Goal: Information Seeking & Learning: Understand process/instructions

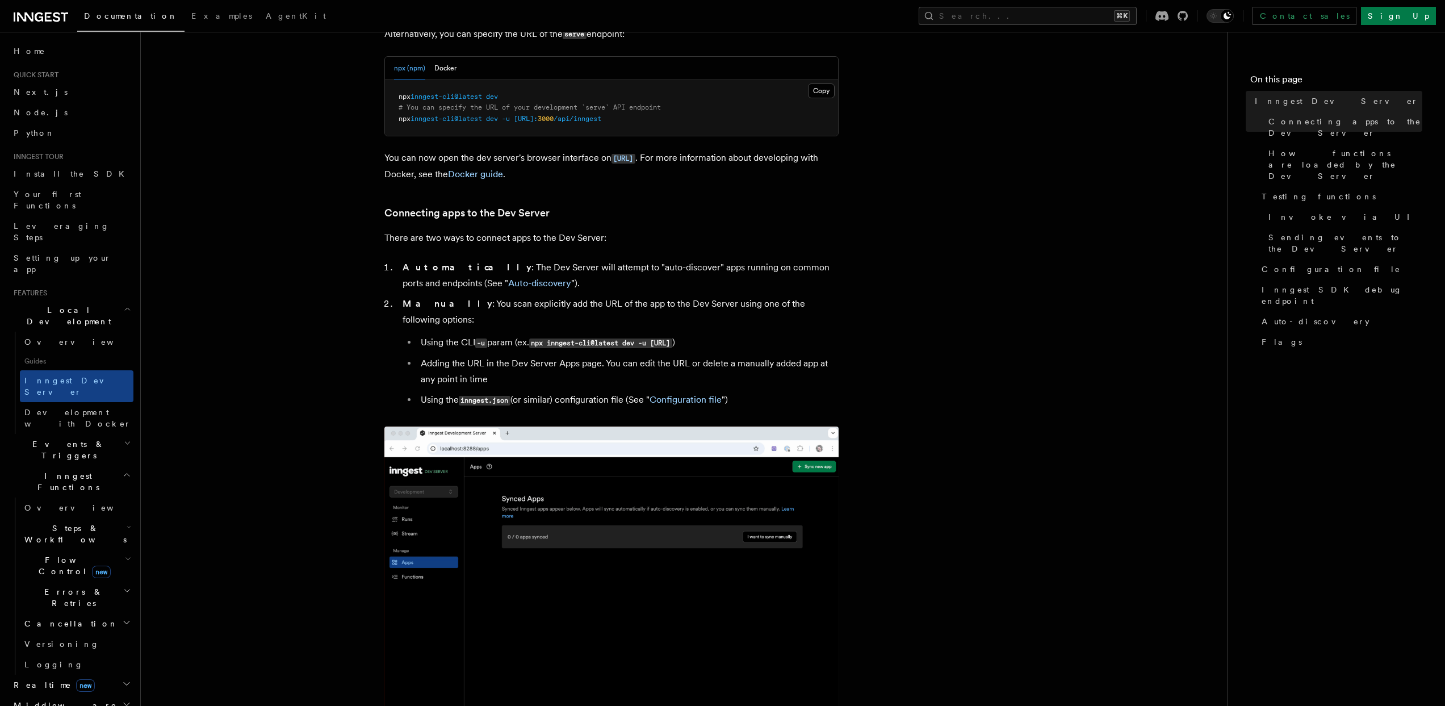
scroll to position [417, 0]
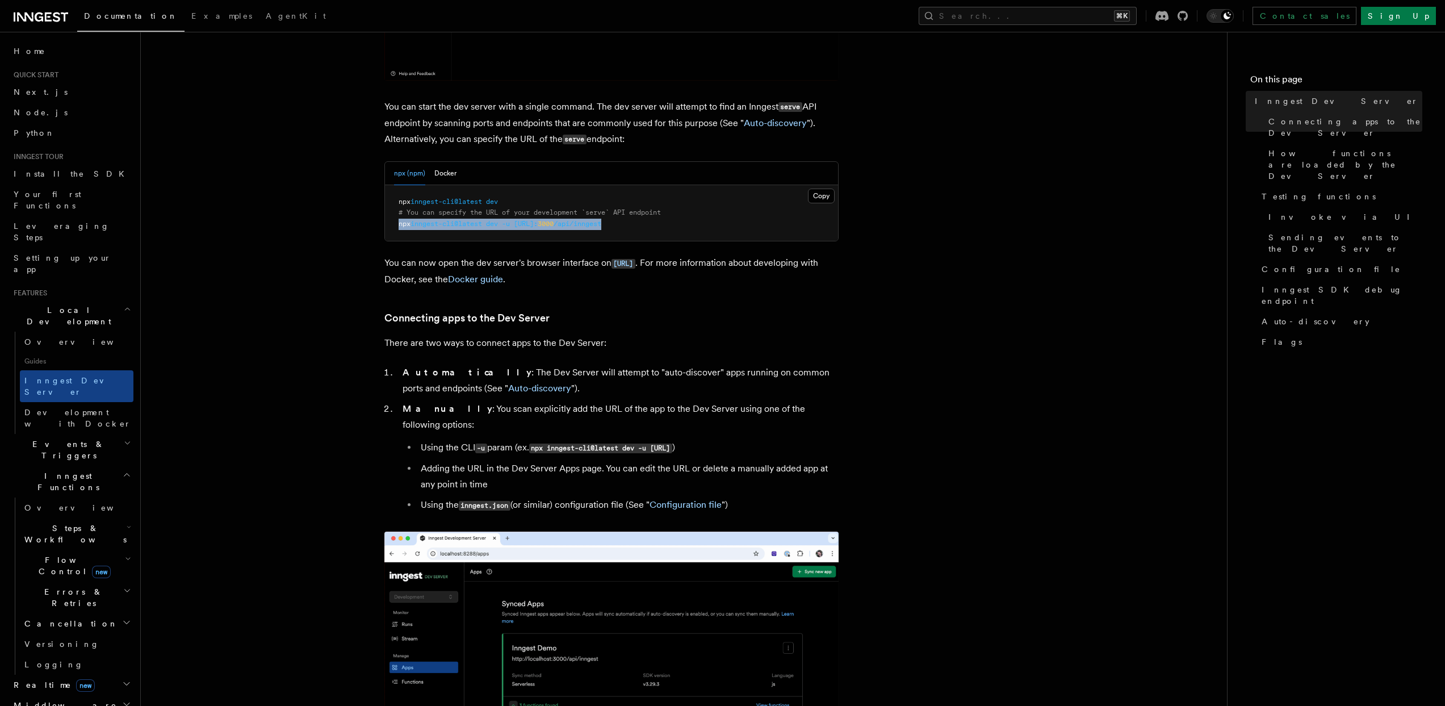
drag, startPoint x: 689, startPoint y: 220, endPoint x: 328, endPoint y: 229, distance: 361.3
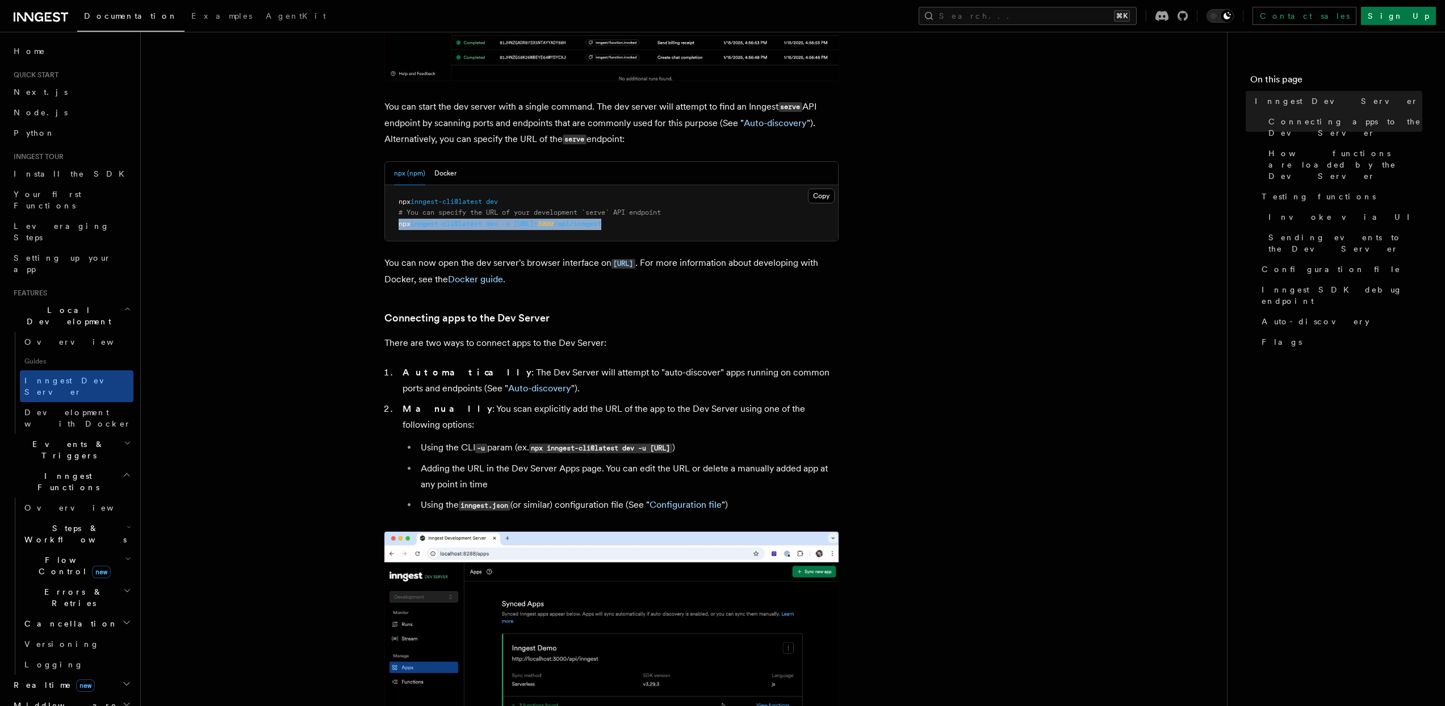
copy span "npx inngest-cli@latest dev -u [URL]: 3000 /api/inngest"
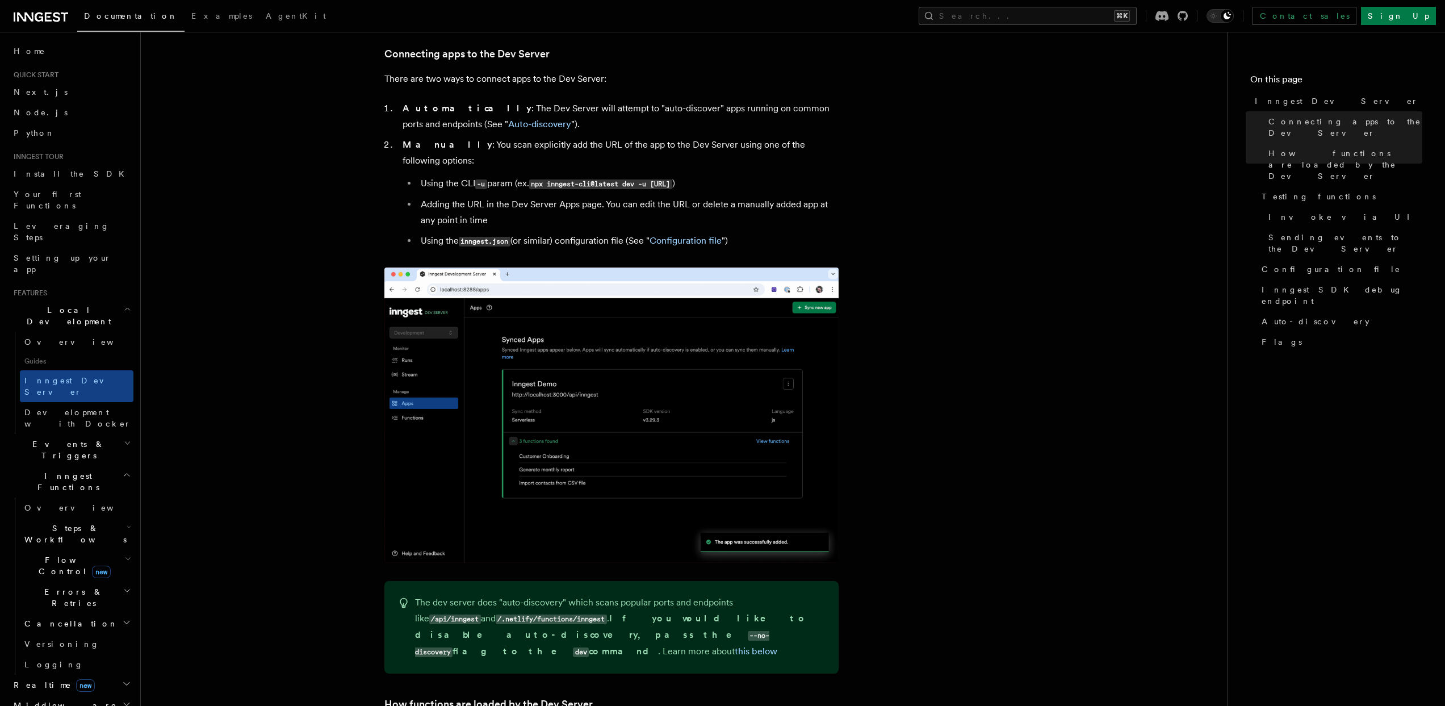
scroll to position [877, 0]
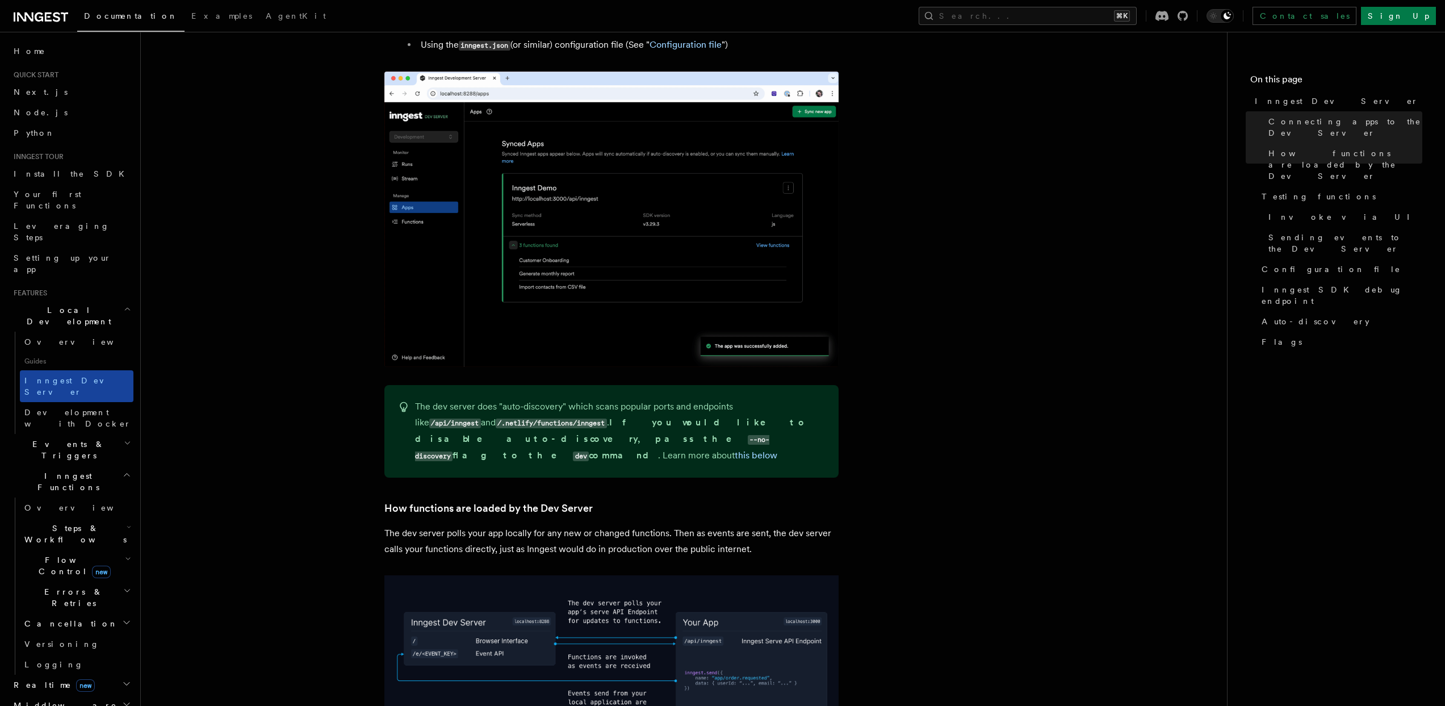
click at [72, 370] on link "Inngest Dev Server" at bounding box center [77, 386] width 114 height 32
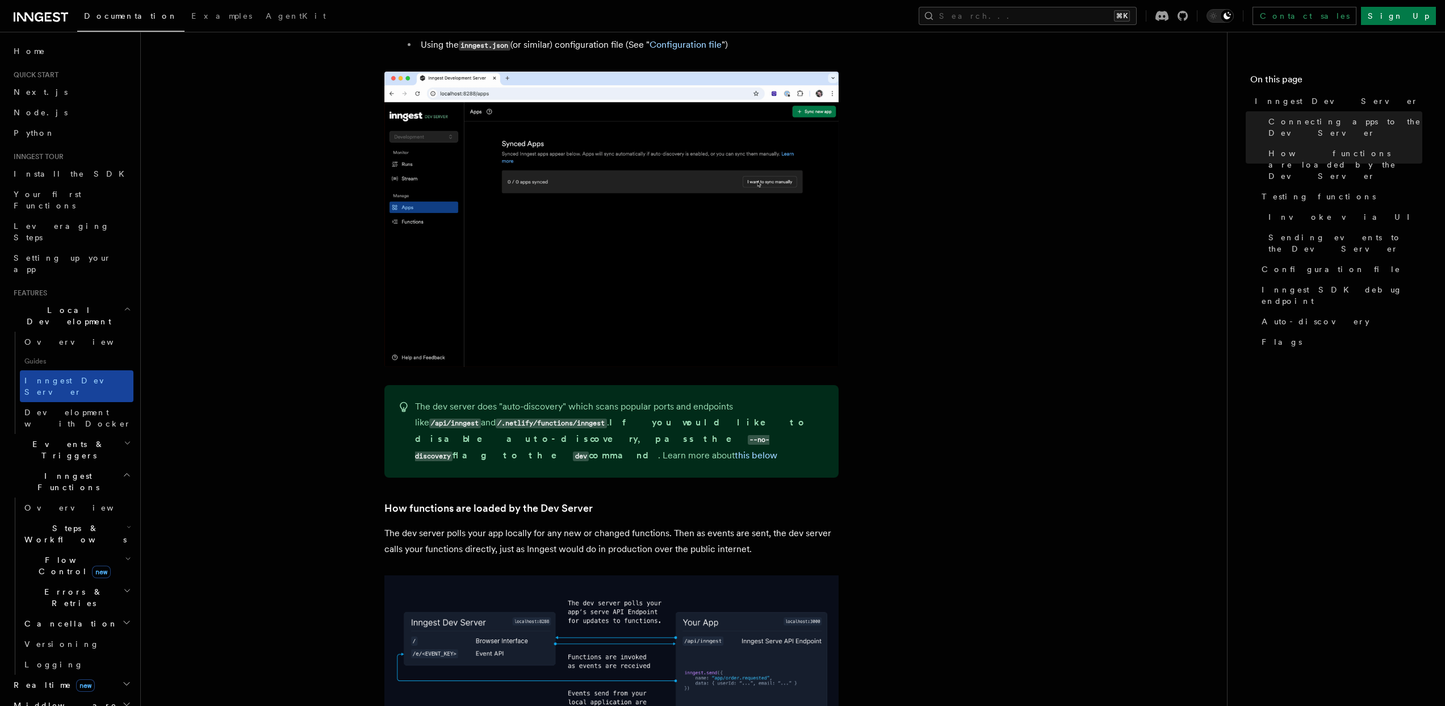
scroll to position [0, 0]
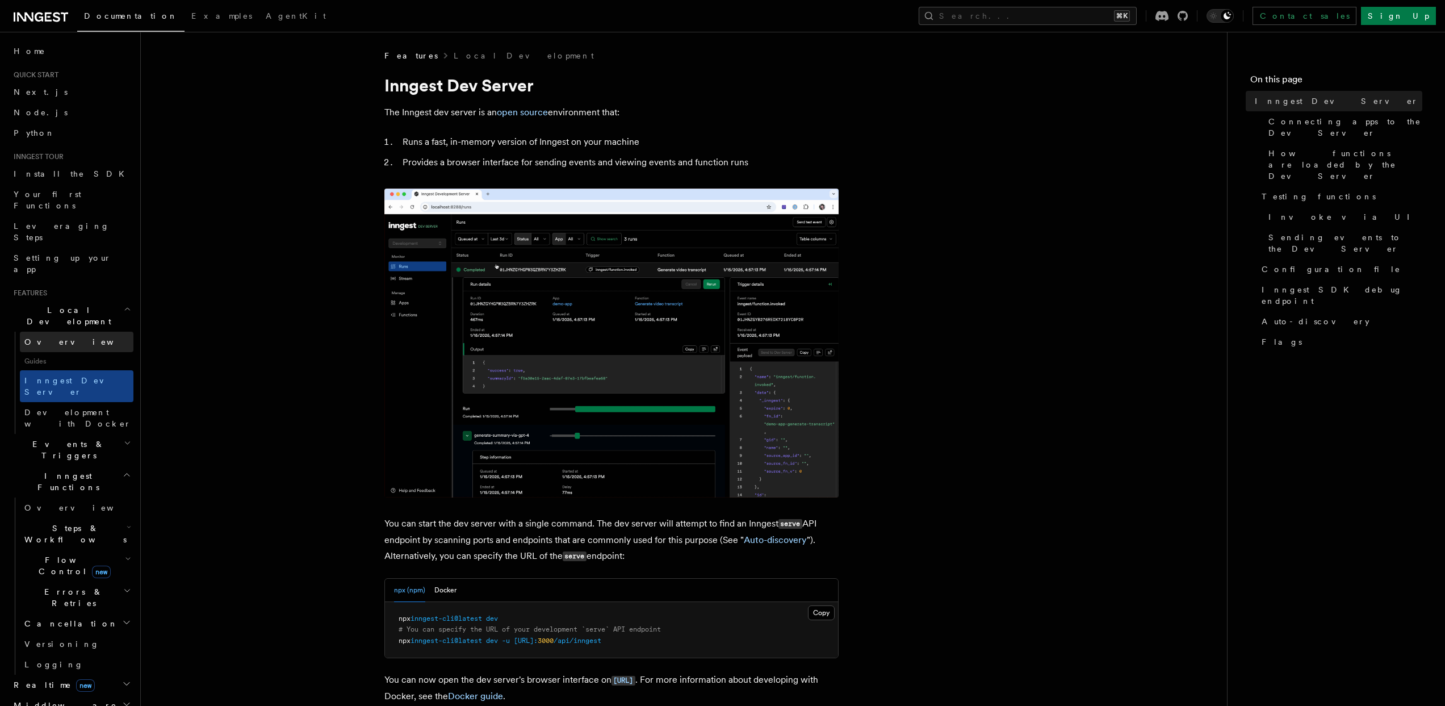
click at [73, 332] on link "Overview" at bounding box center [77, 342] width 114 height 20
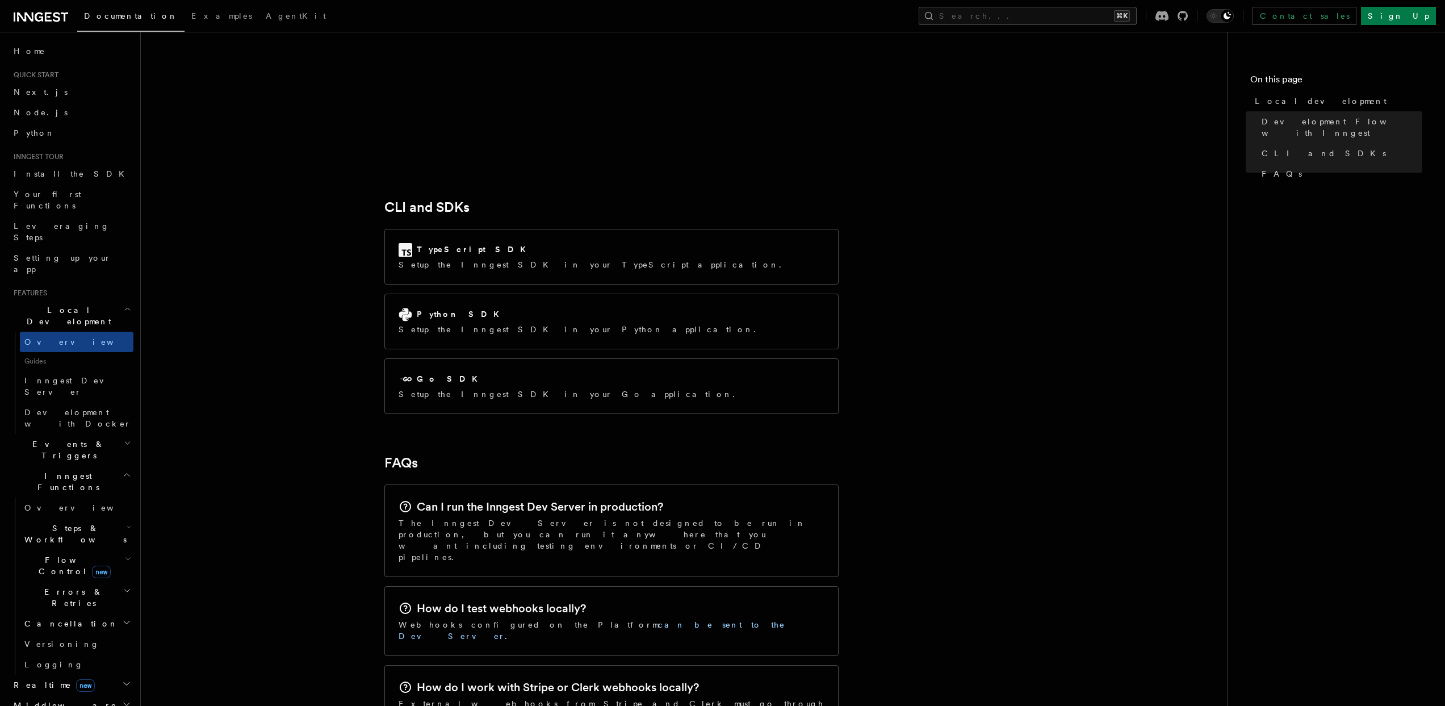
scroll to position [1349, 0]
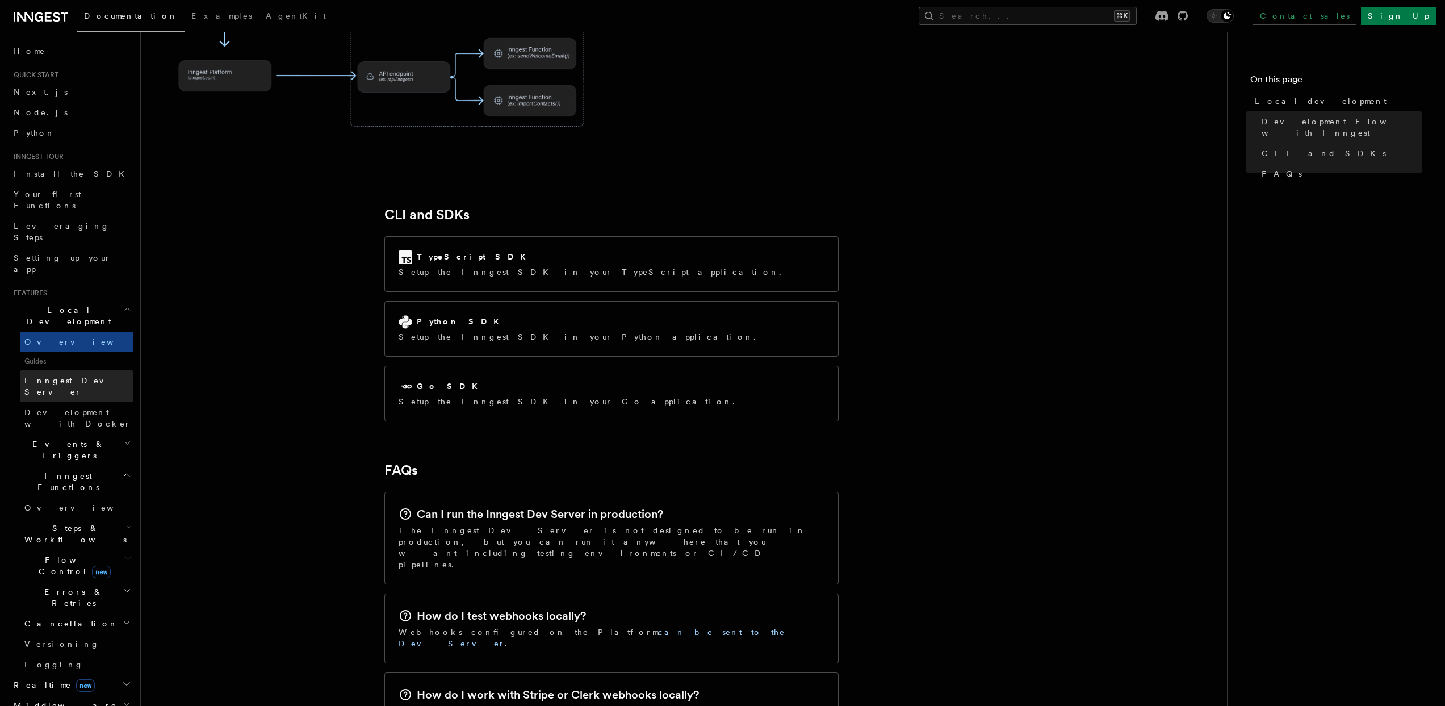
click at [78, 376] on span "Inngest Dev Server" at bounding box center [72, 386] width 97 height 20
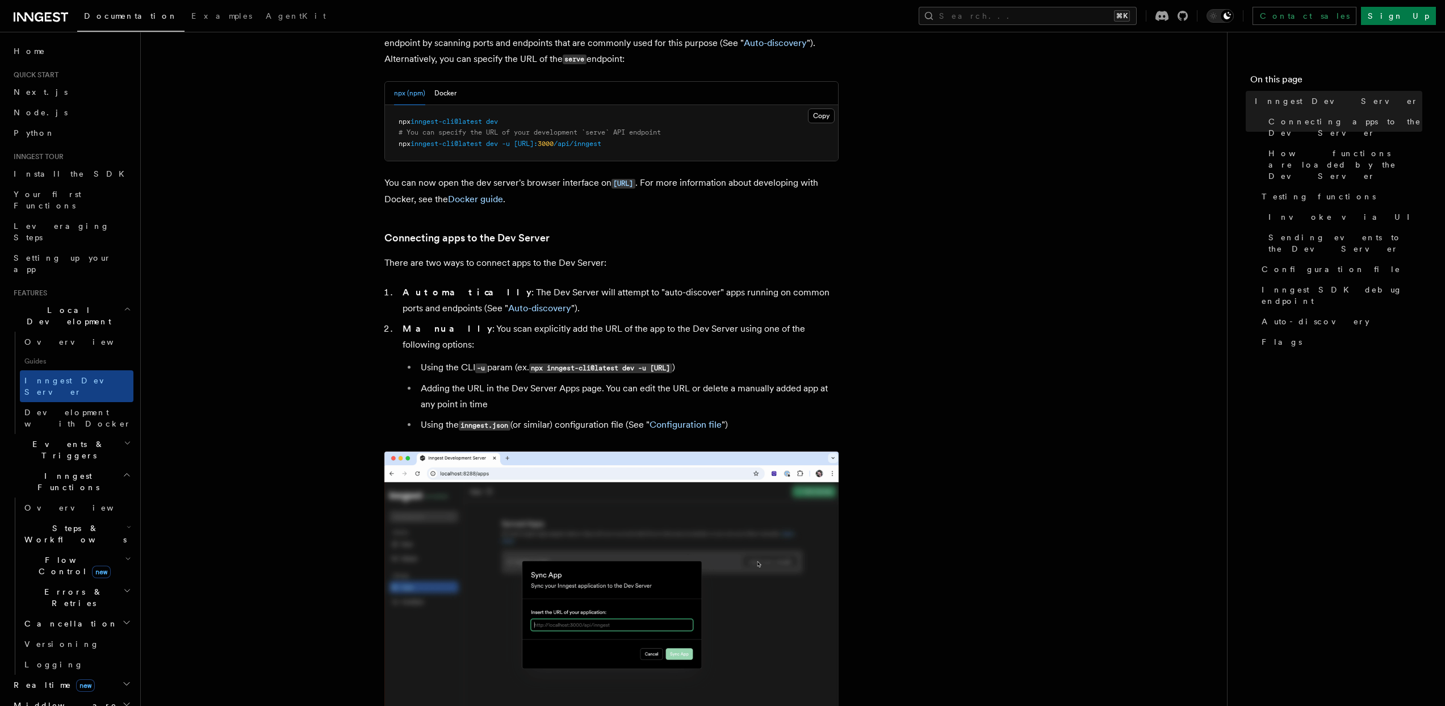
scroll to position [483, 0]
